Goal: Task Accomplishment & Management: Manage account settings

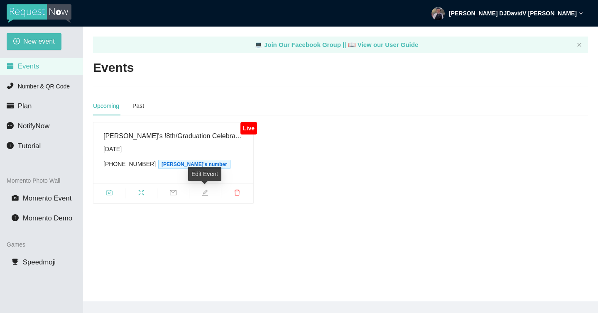
click at [203, 193] on icon "edit" at bounding box center [205, 193] width 6 height 6
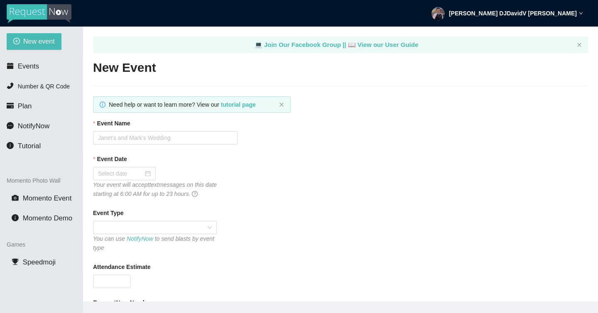
type textarea "We're so grateful you joined us. Until next time, celebrate, connect, remember."
type input "[PERSON_NAME]'s !8th/Graduation Celebration"
type input "[DATE]"
type input "100"
type textarea "May this celebration bring you lasting memories"
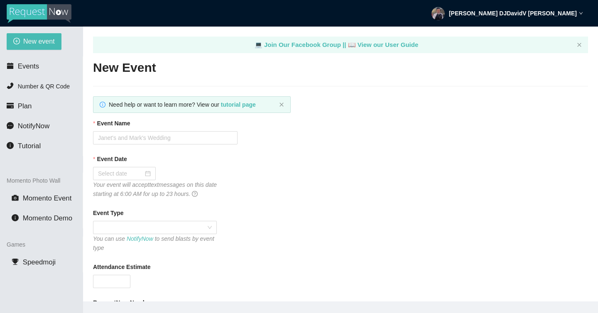
type textarea "We're so grateful you joined us. Until next time, celebrate, connect, remember."
type textarea "May this celebration bring you lasting memories"
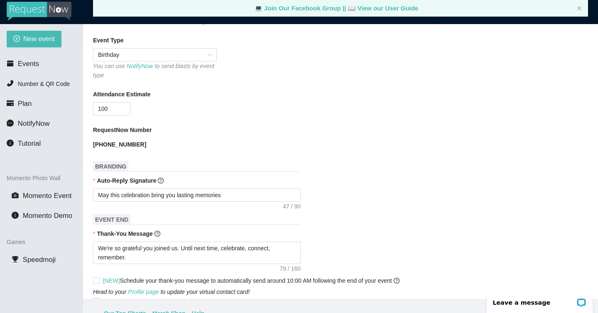
scroll to position [324, 0]
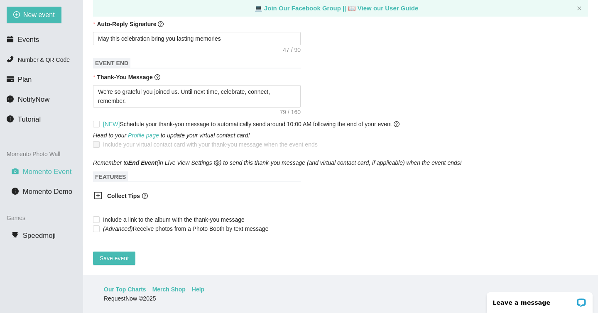
click at [67, 172] on span "Momento Event" at bounding box center [47, 172] width 49 height 8
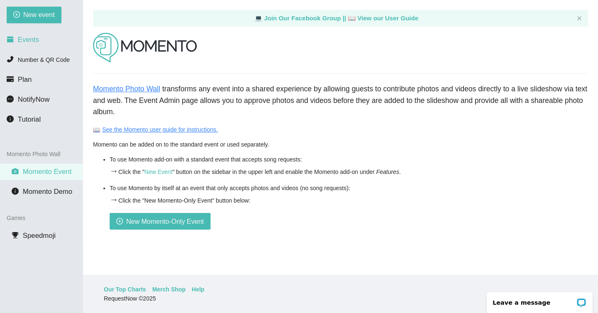
click at [30, 37] on span "Events" at bounding box center [28, 40] width 21 height 8
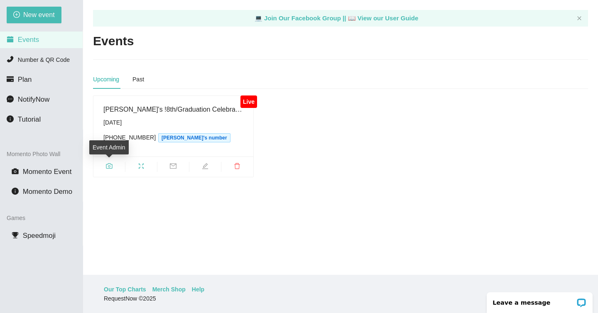
click at [113, 167] on span "camera" at bounding box center [109, 167] width 32 height 9
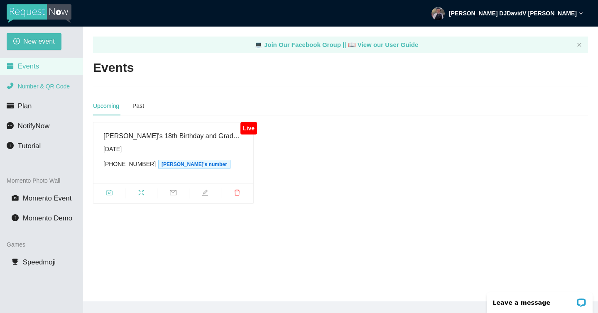
click at [62, 88] on span "Number & QR Code" at bounding box center [44, 86] width 52 height 7
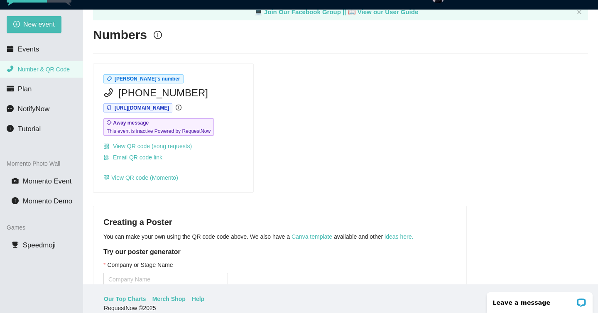
scroll to position [17, 0]
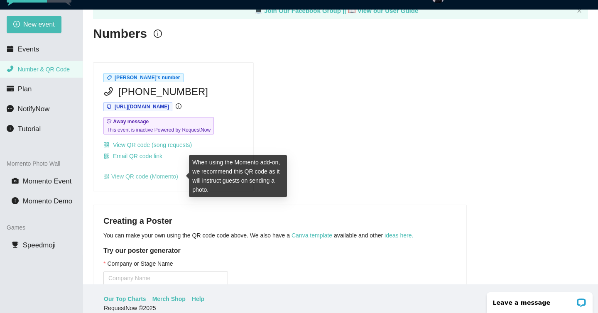
click at [168, 176] on link "View QR code (Momento)" at bounding box center [140, 176] width 75 height 7
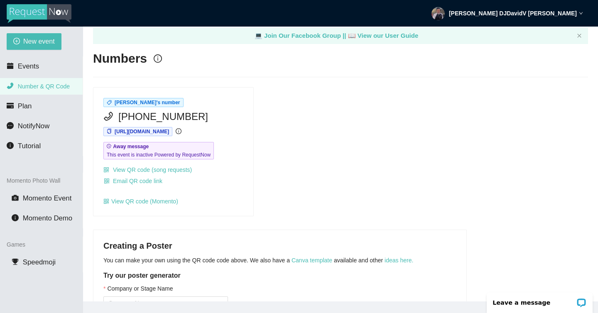
scroll to position [0, 0]
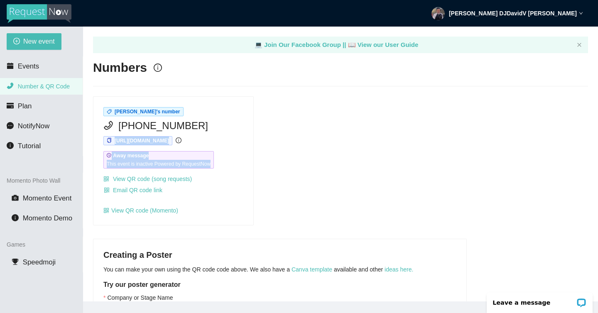
drag, startPoint x: 244, startPoint y: 154, endPoint x: 191, endPoint y: 134, distance: 56.6
click at [193, 133] on div "Dj David V's number (415) 267-9386 https://app.requestnow.io/xrpzadr/next Away …" at bounding box center [173, 161] width 160 height 128
